Goal: Task Accomplishment & Management: Use online tool/utility

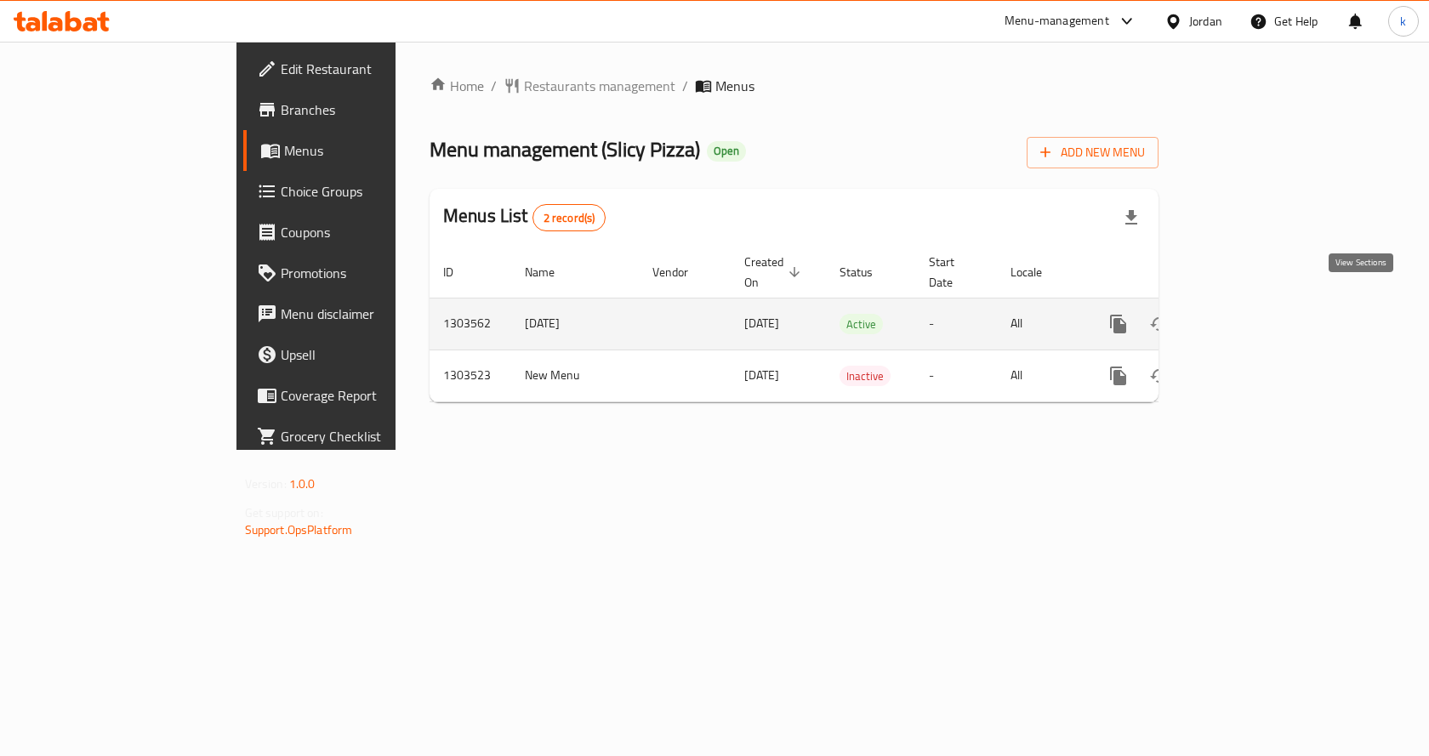
click at [1262, 306] on link "enhanced table" at bounding box center [1241, 324] width 41 height 41
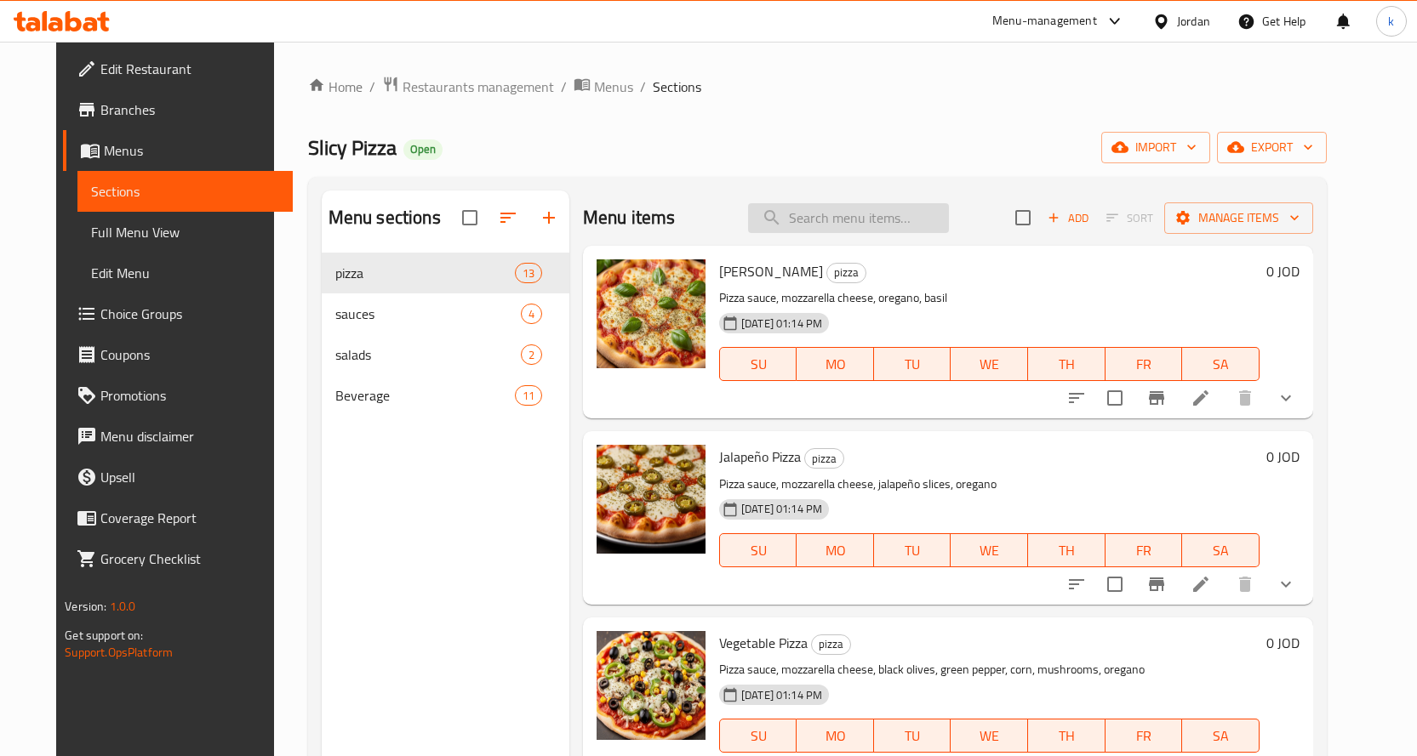
click at [877, 208] on input "search" at bounding box center [848, 218] width 201 height 30
paste input "Margherita Pizza"
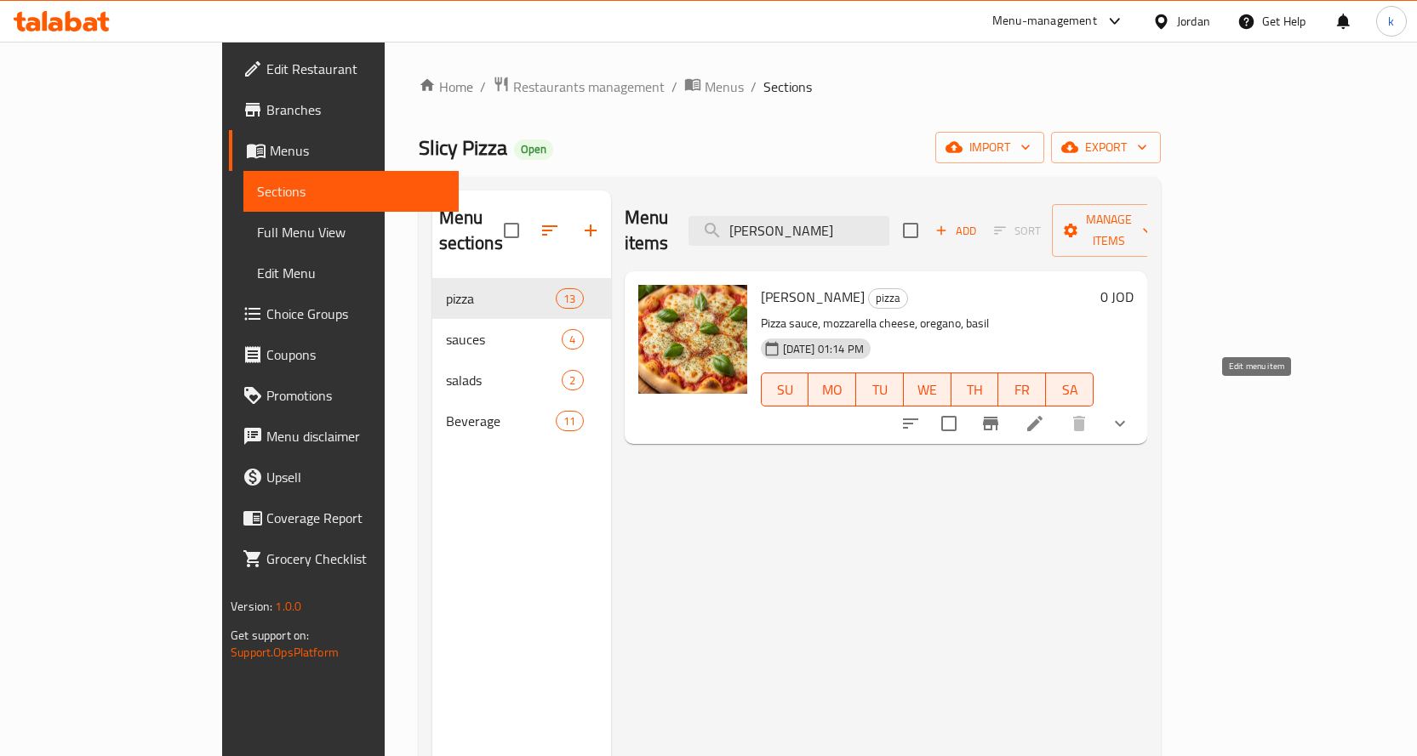
type input "Margherita Pizza"
click at [1042, 416] on icon at bounding box center [1034, 423] width 15 height 15
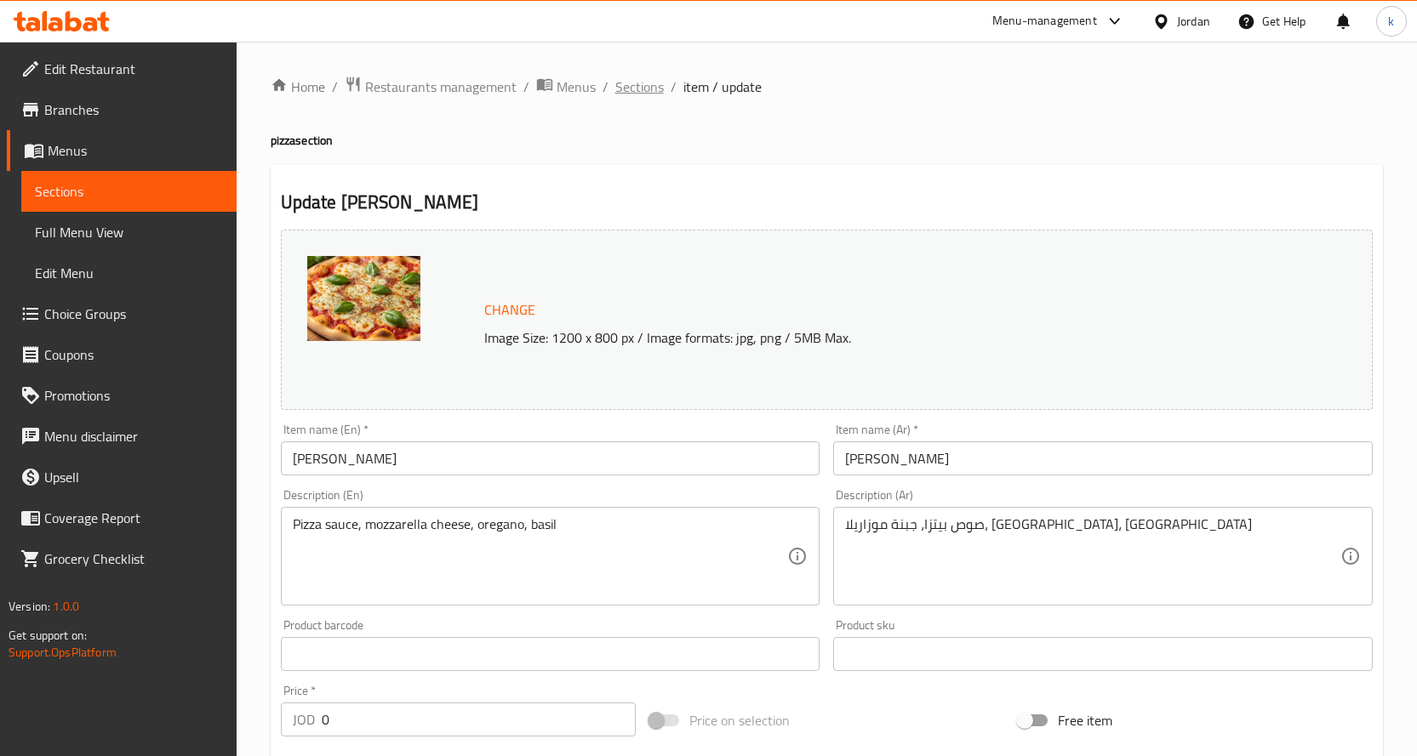
click at [628, 82] on span "Sections" at bounding box center [639, 87] width 48 height 20
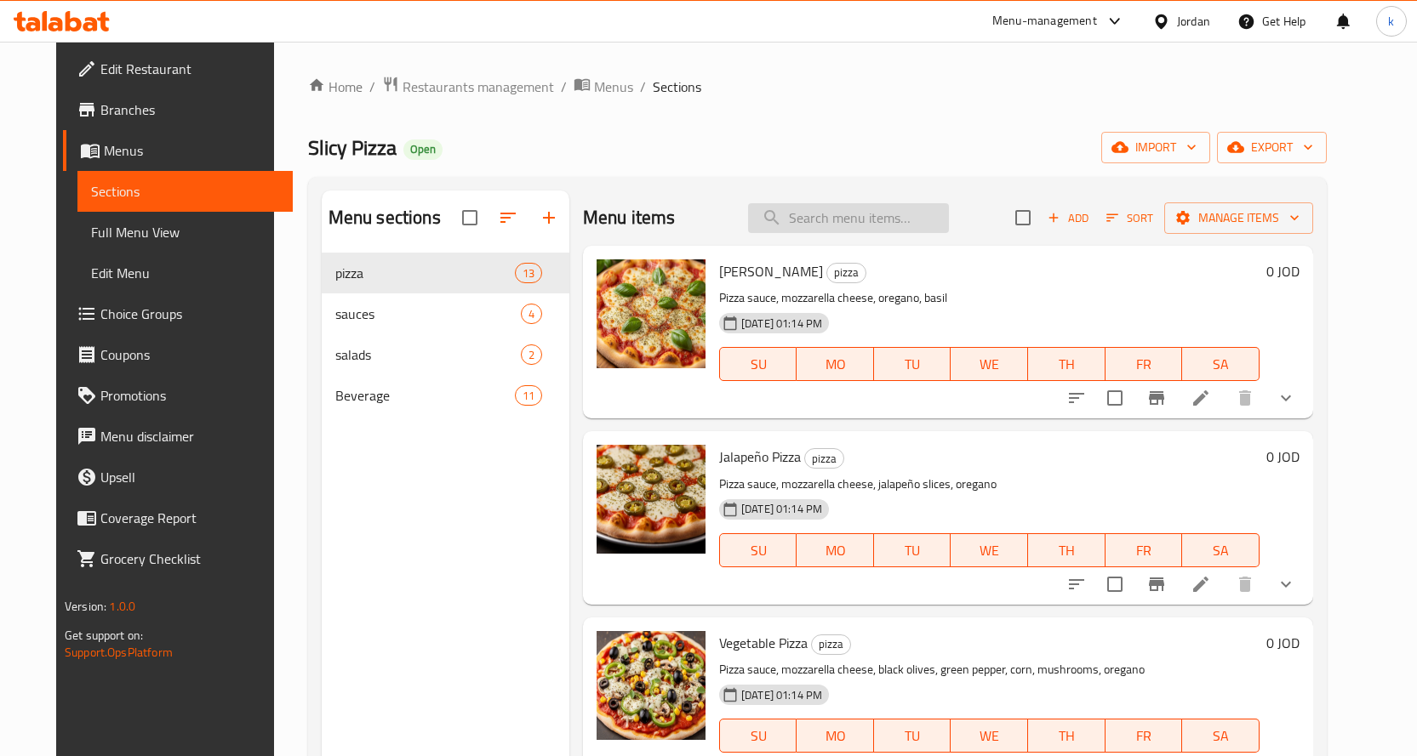
click at [876, 219] on input "search" at bounding box center [848, 218] width 201 height 30
paste input "Zinger Pizza with Vegetable"
type input "Zinger Pizza with Vegetable"
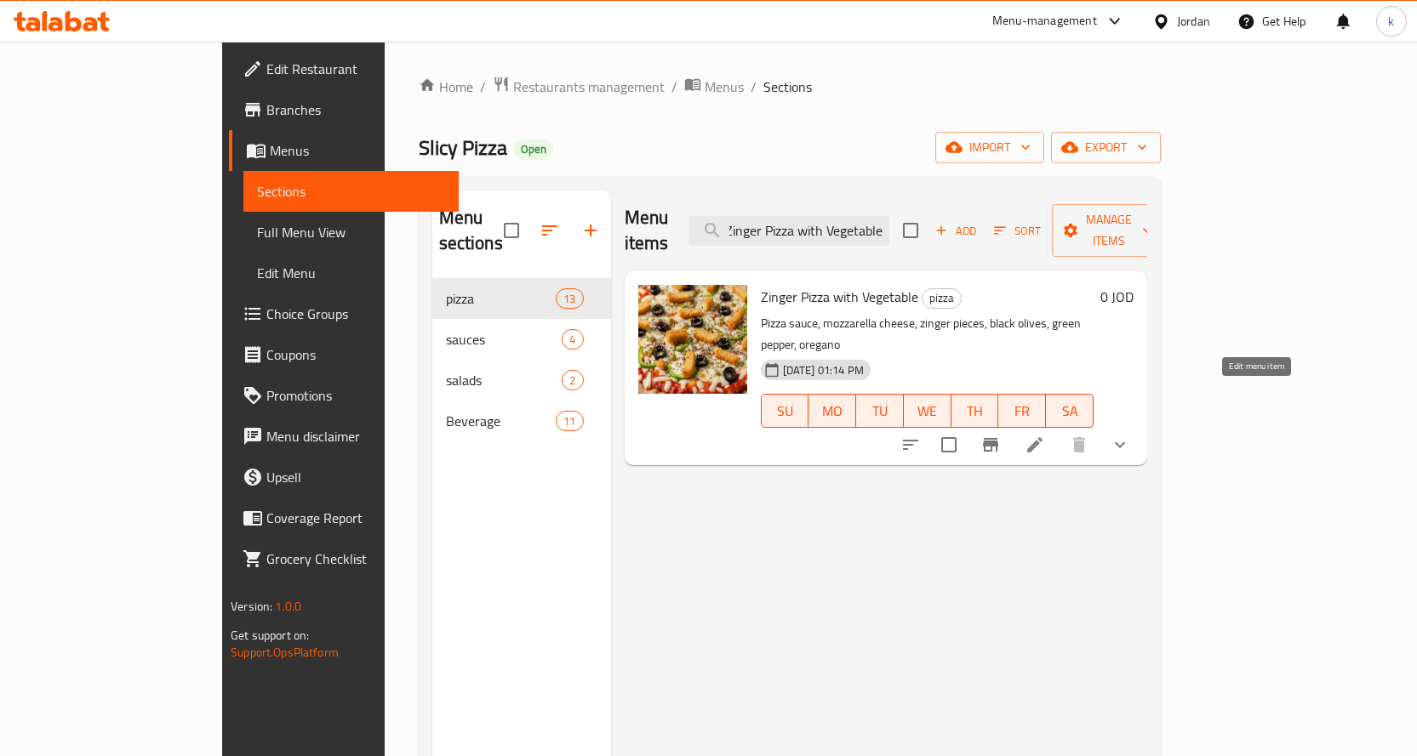
click at [1045, 435] on icon at bounding box center [1034, 445] width 20 height 20
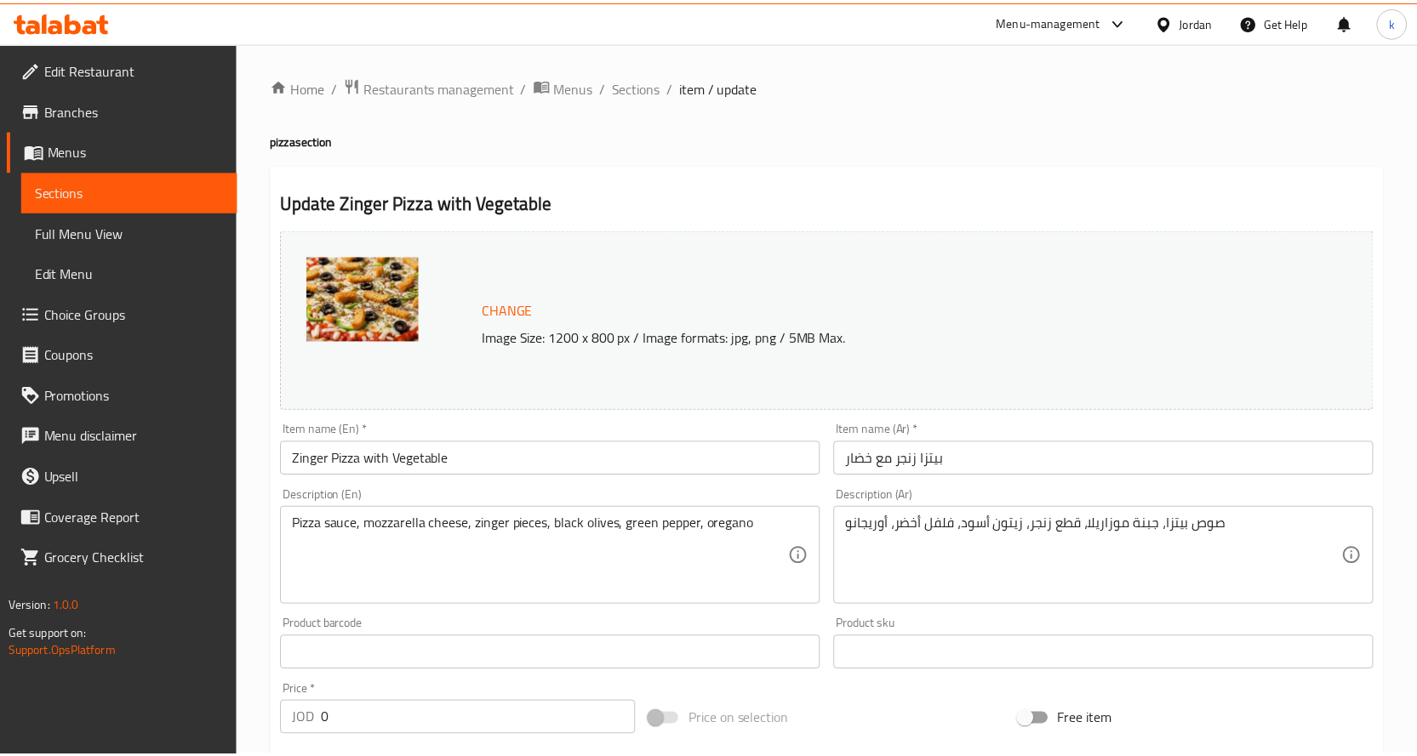
scroll to position [509, 0]
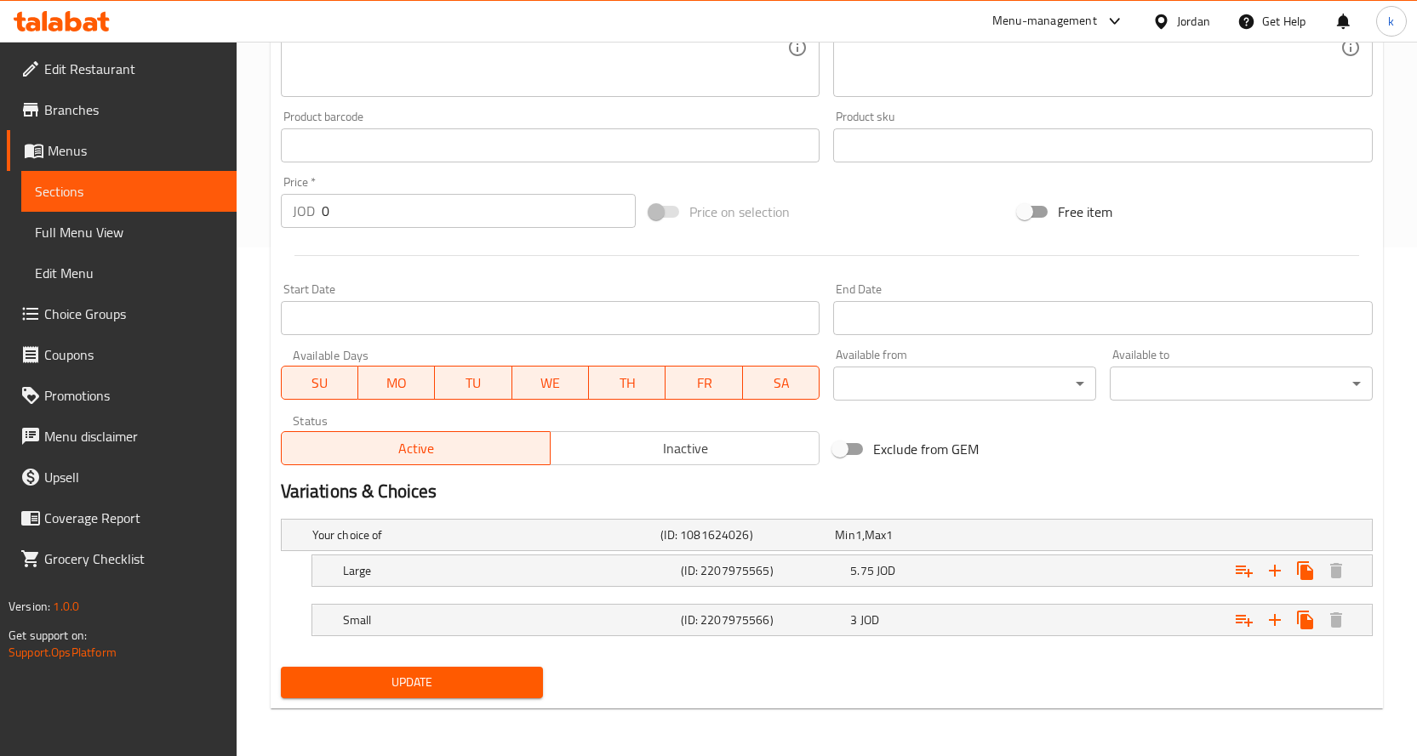
click at [1010, 673] on div "Update" at bounding box center [826, 682] width 1105 height 45
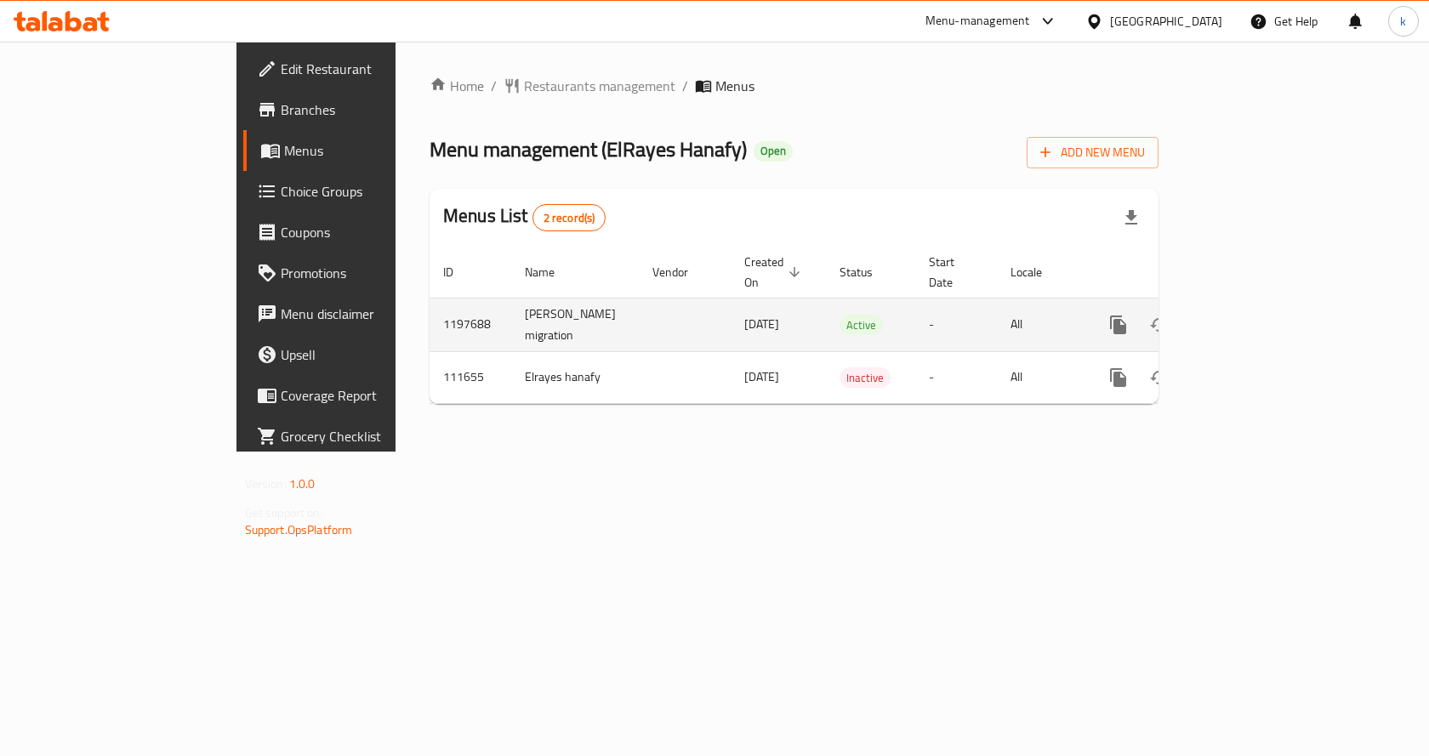
click at [1249, 317] on icon "enhanced table" at bounding box center [1241, 324] width 15 height 15
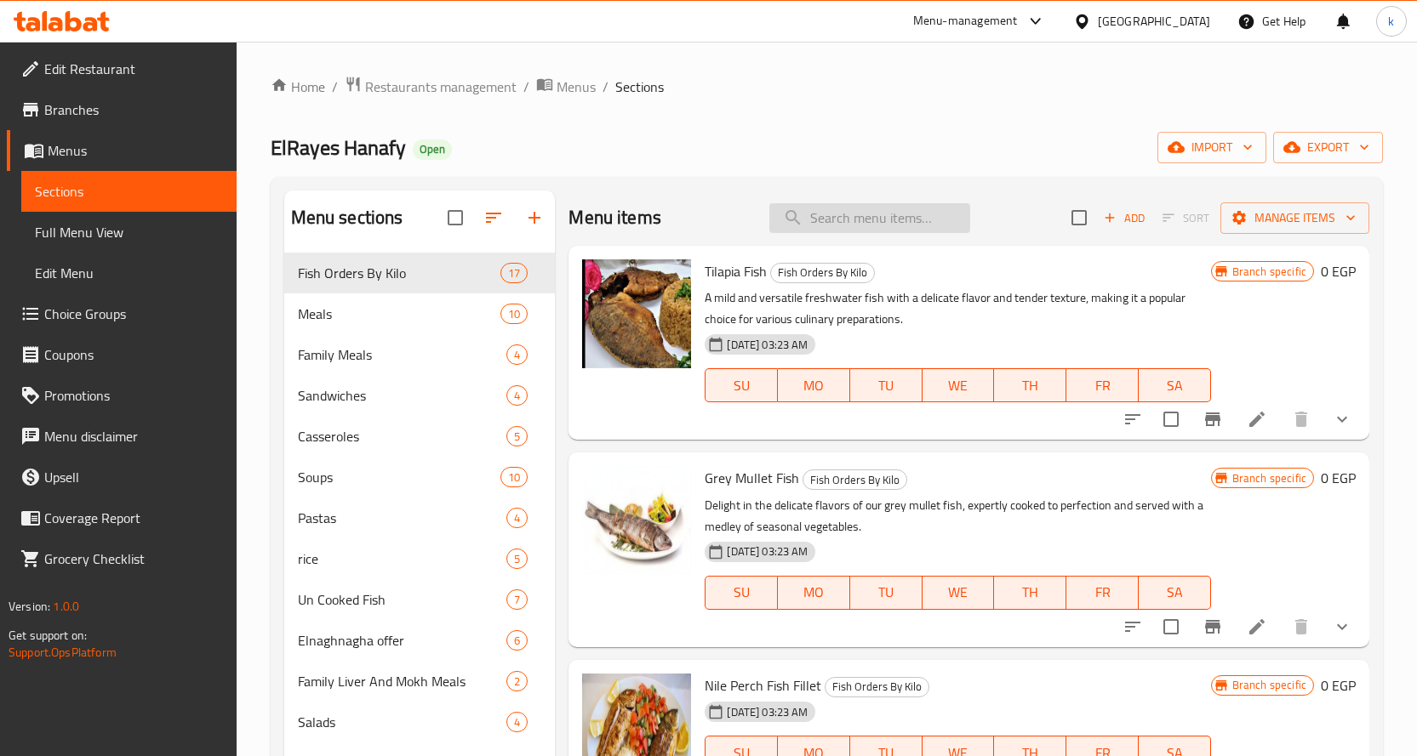
click at [851, 213] on input "search" at bounding box center [869, 218] width 201 height 30
paste input "Salmon Fish"
type input "Salmon Fish"
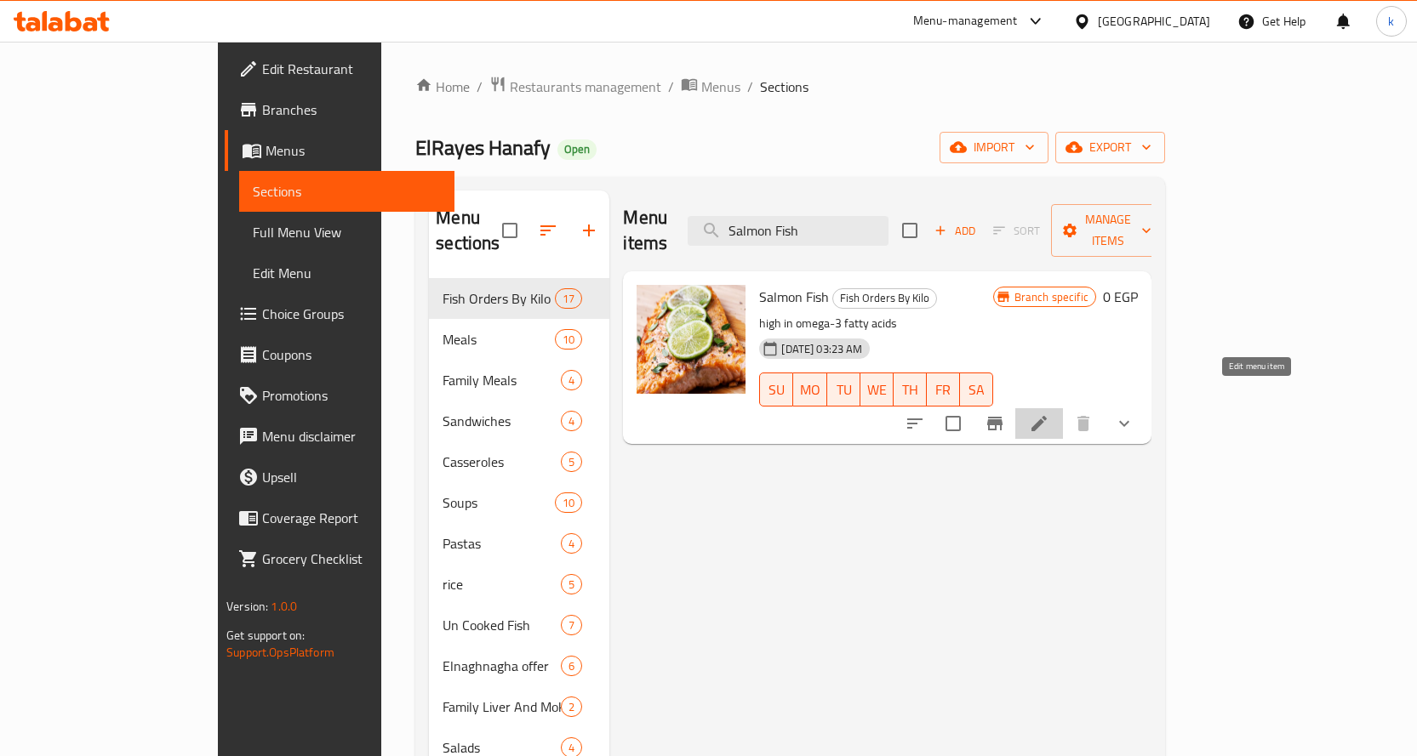
click at [1049, 414] on icon at bounding box center [1039, 424] width 20 height 20
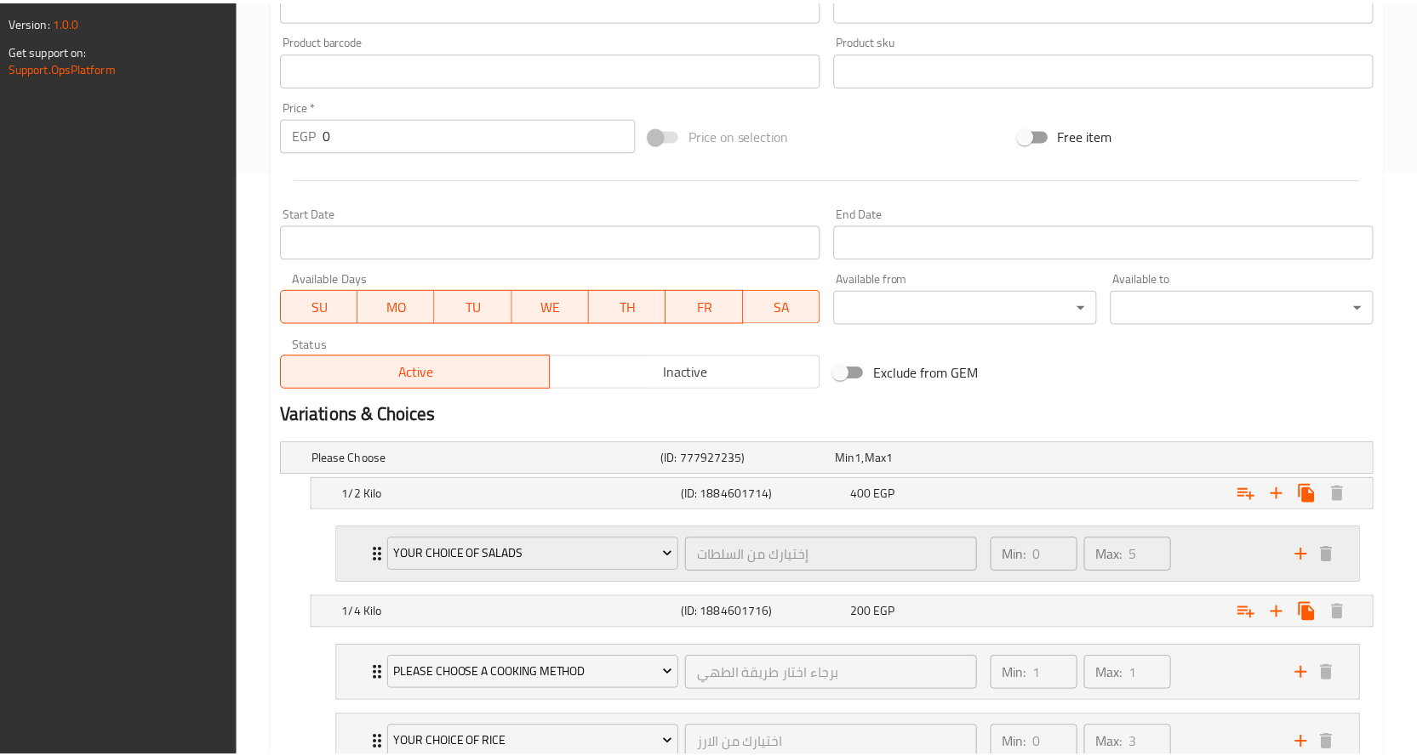
scroll to position [858, 0]
